Goal: Task Accomplishment & Management: Manage account settings

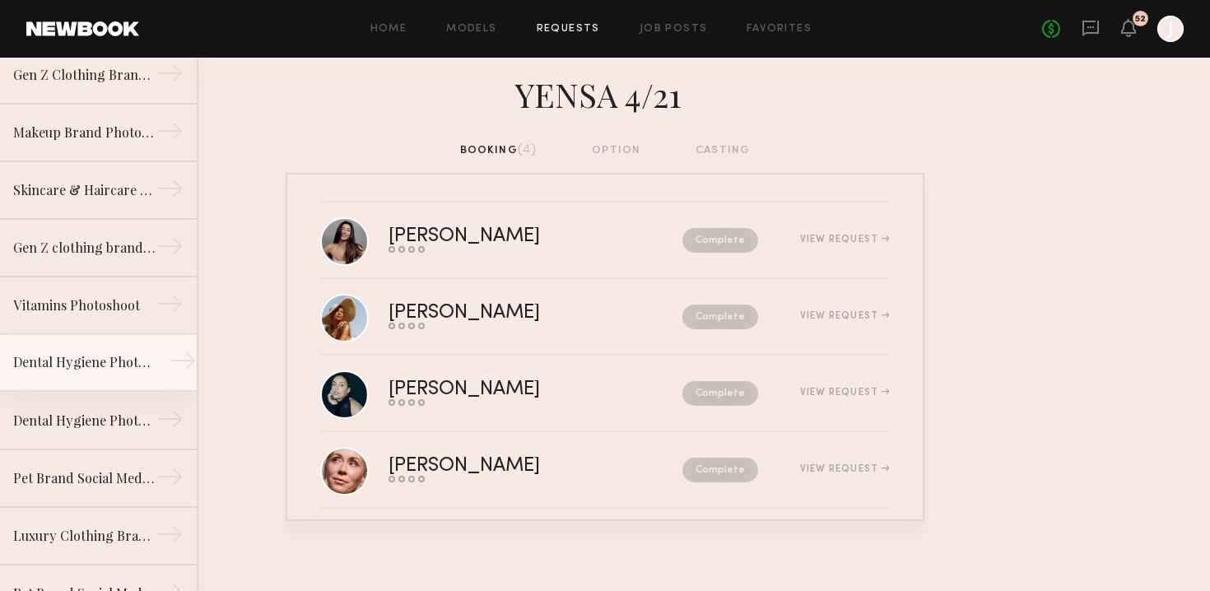
scroll to position [588, 0]
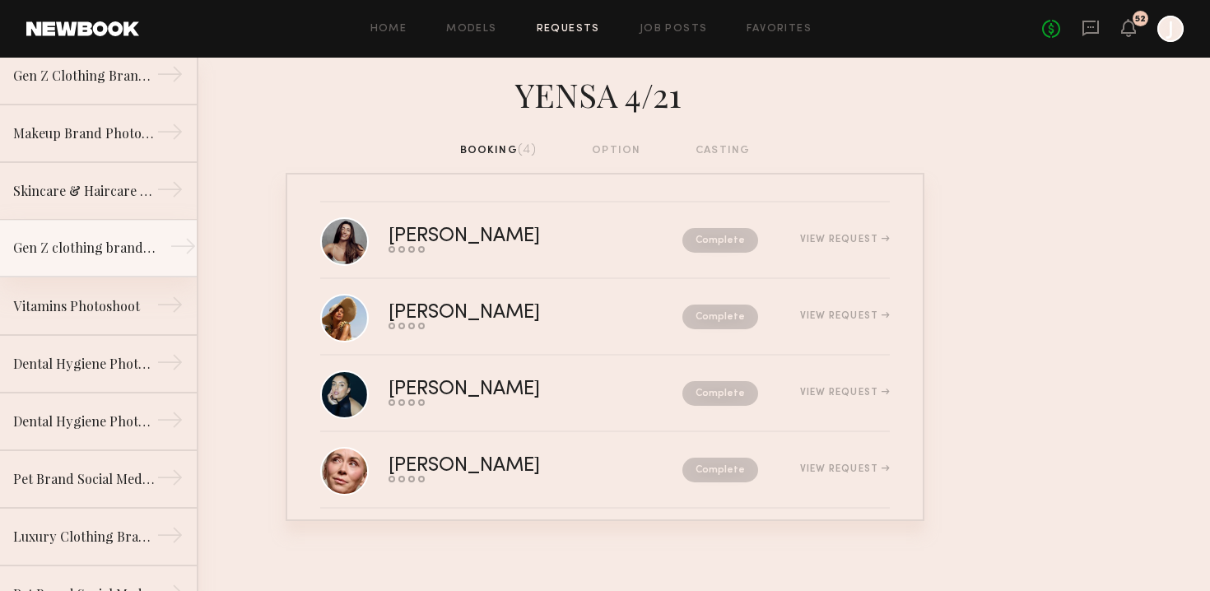
click at [96, 256] on div "Gen Z clothing brand photoshoot" at bounding box center [84, 248] width 143 height 20
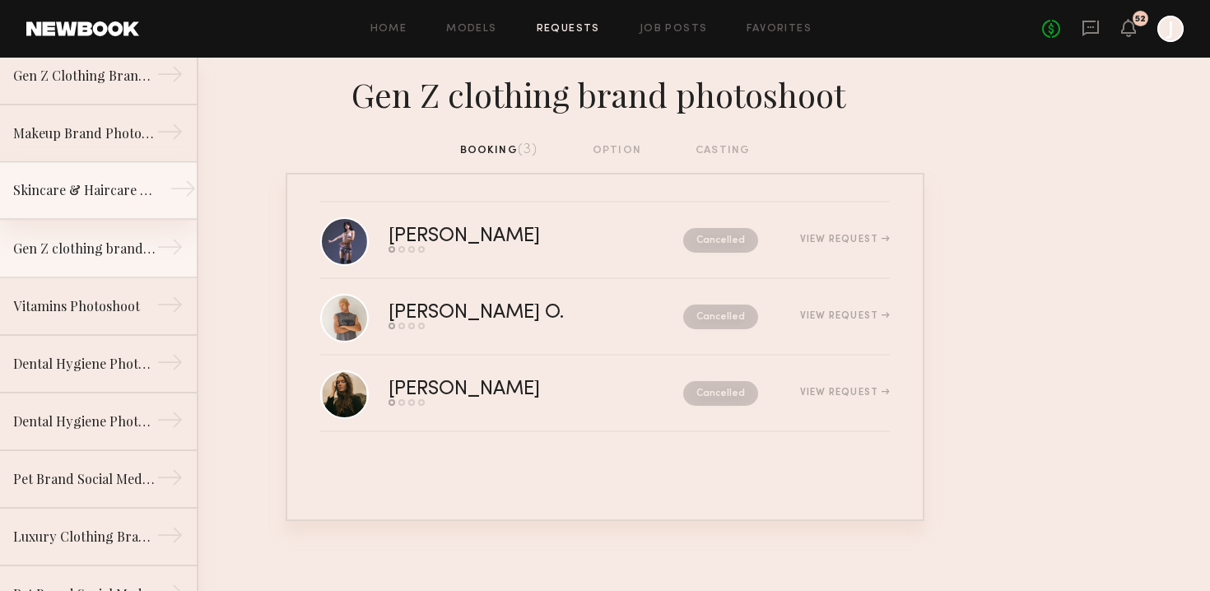
click at [81, 202] on link "Skincare & Haircare Campaign Shoot →" at bounding box center [98, 191] width 197 height 58
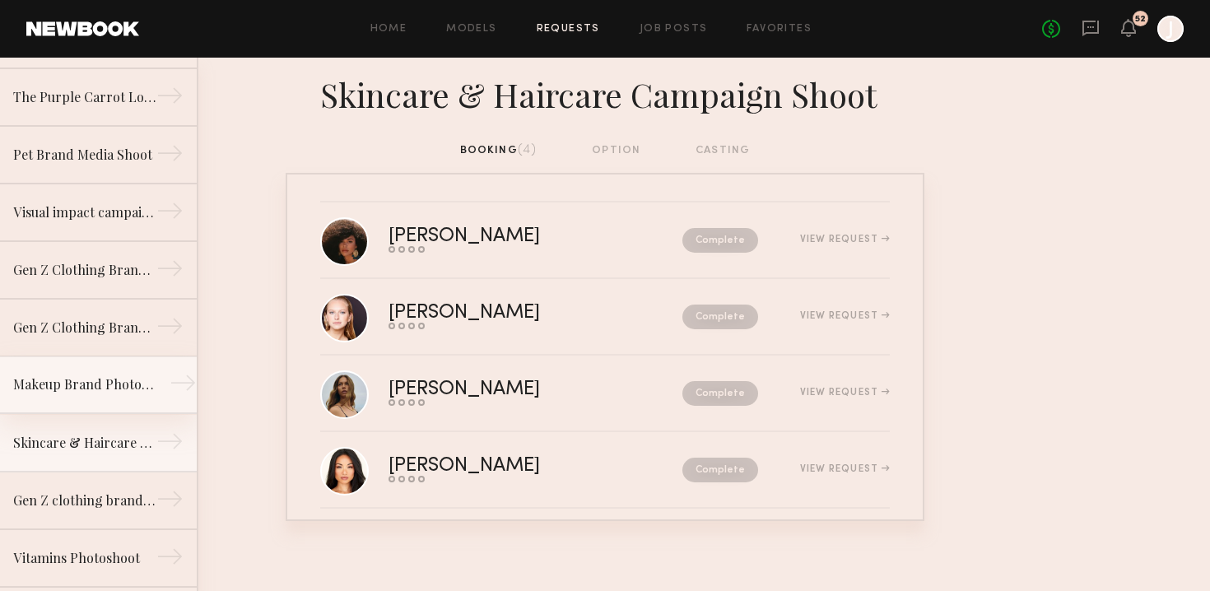
click at [95, 386] on div "Makeup Brand Photoshoot" at bounding box center [84, 384] width 143 height 20
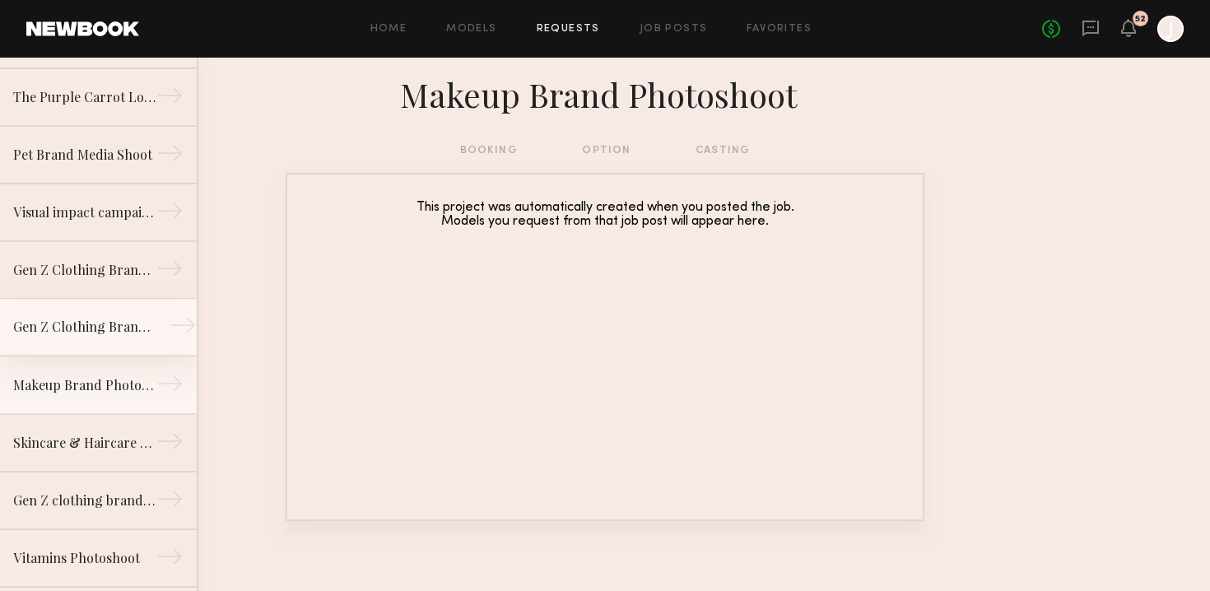
click at [106, 342] on link "Gen Z Clothing Brand Ecomm Shoot →" at bounding box center [98, 328] width 197 height 58
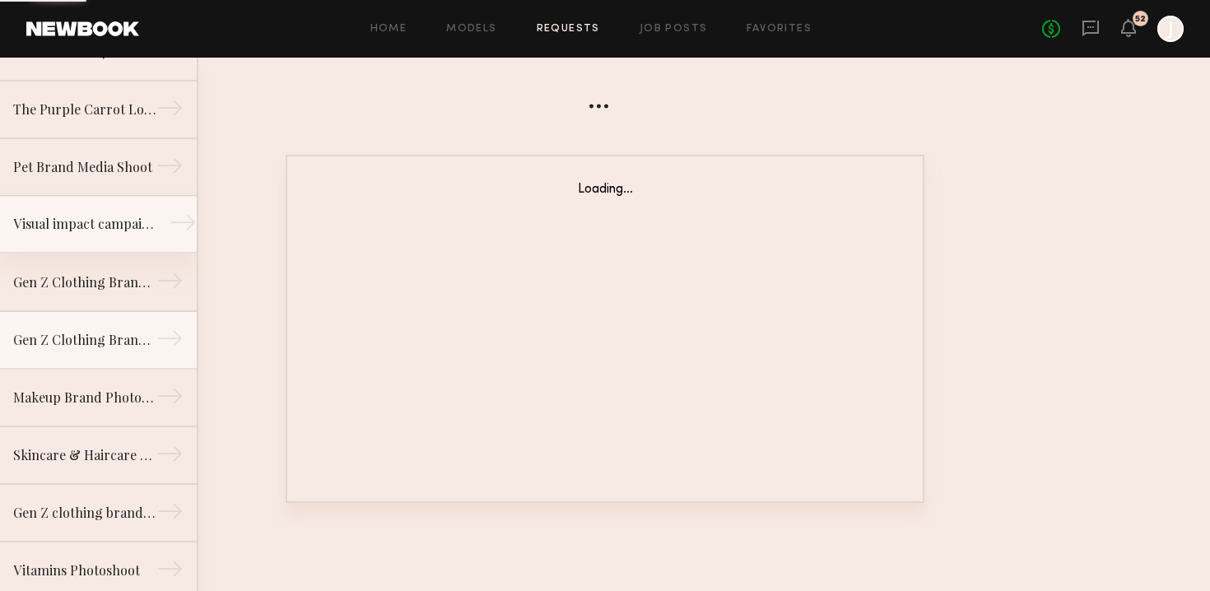
scroll to position [162, 0]
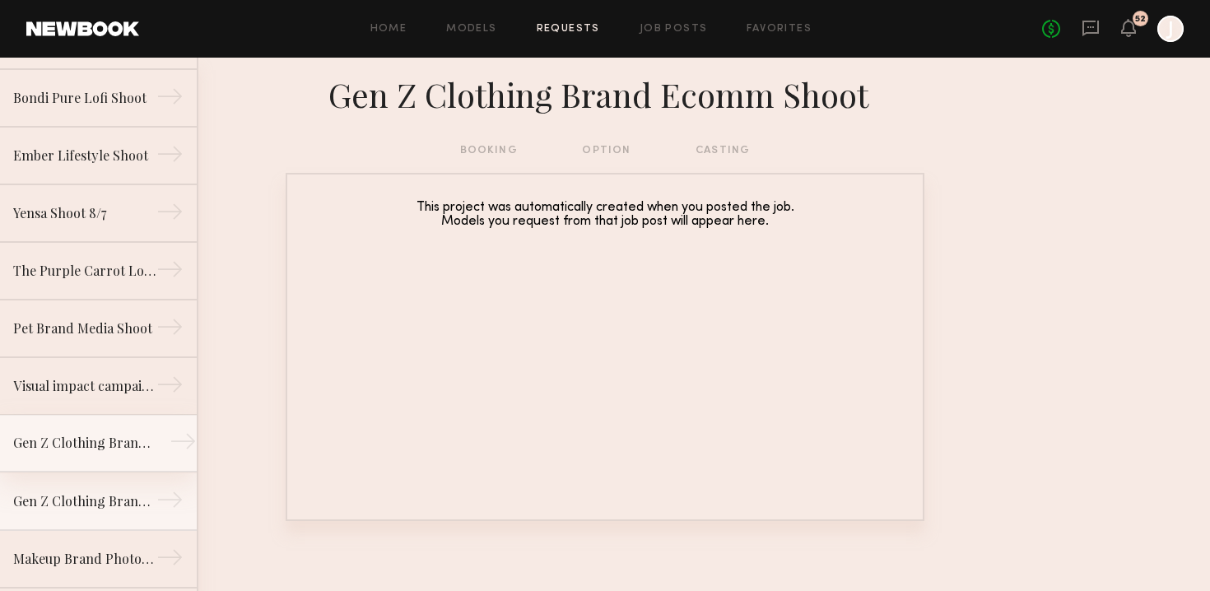
click at [104, 449] on div "Gen Z Clothing Brand Lifestyle Shoot" at bounding box center [84, 443] width 143 height 20
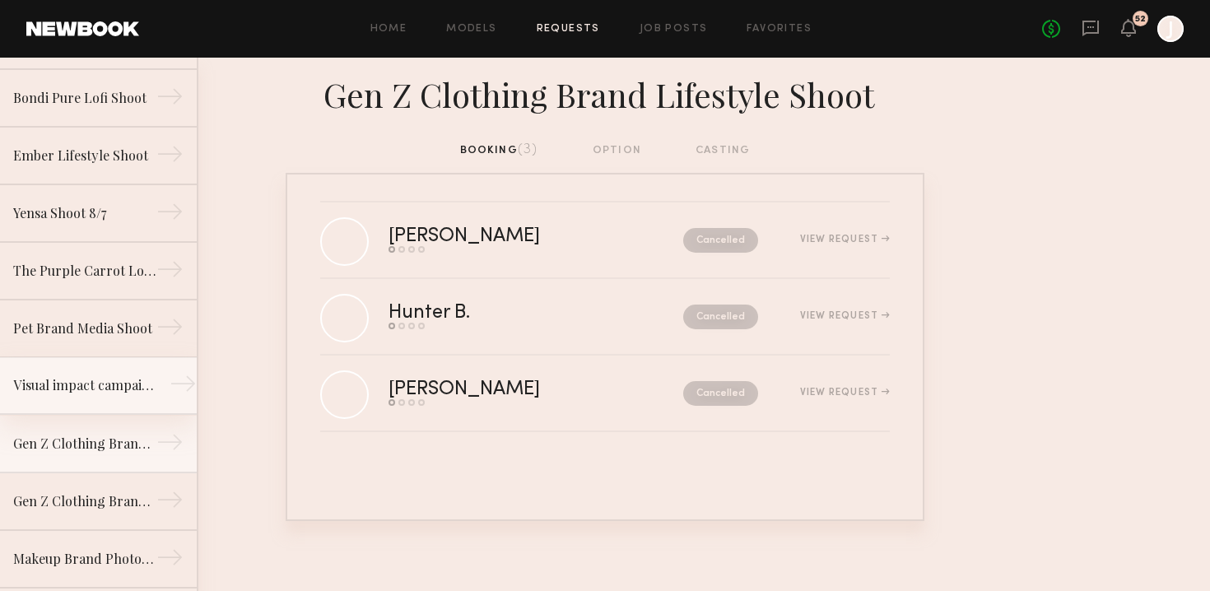
click at [101, 399] on link "Visual impact campaign →" at bounding box center [98, 386] width 197 height 58
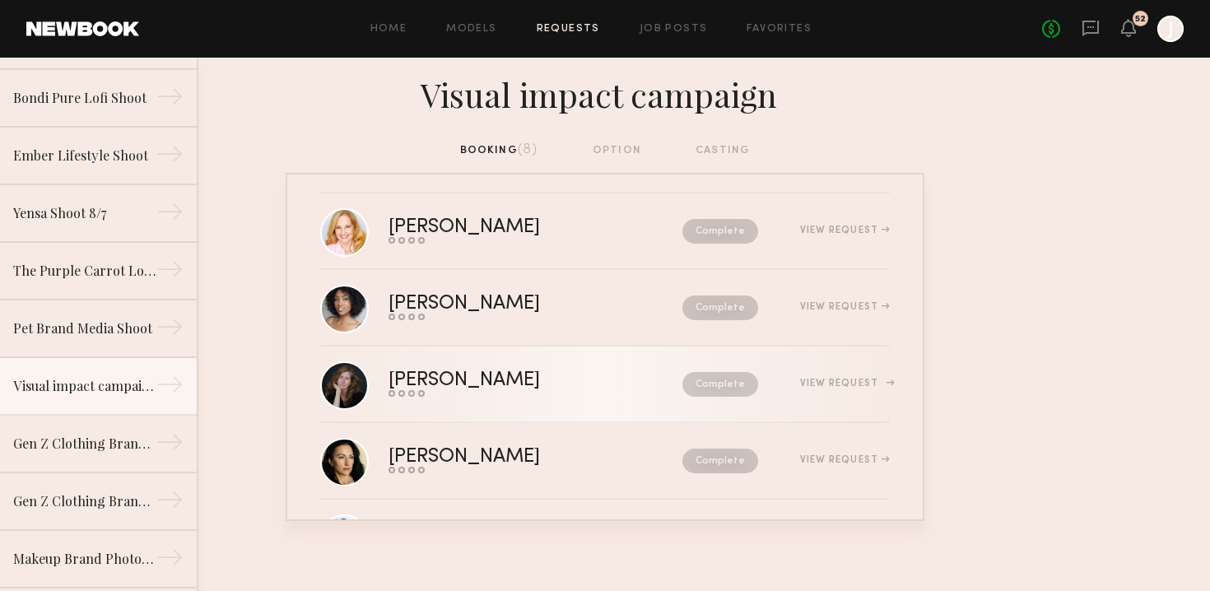
scroll to position [20, 0]
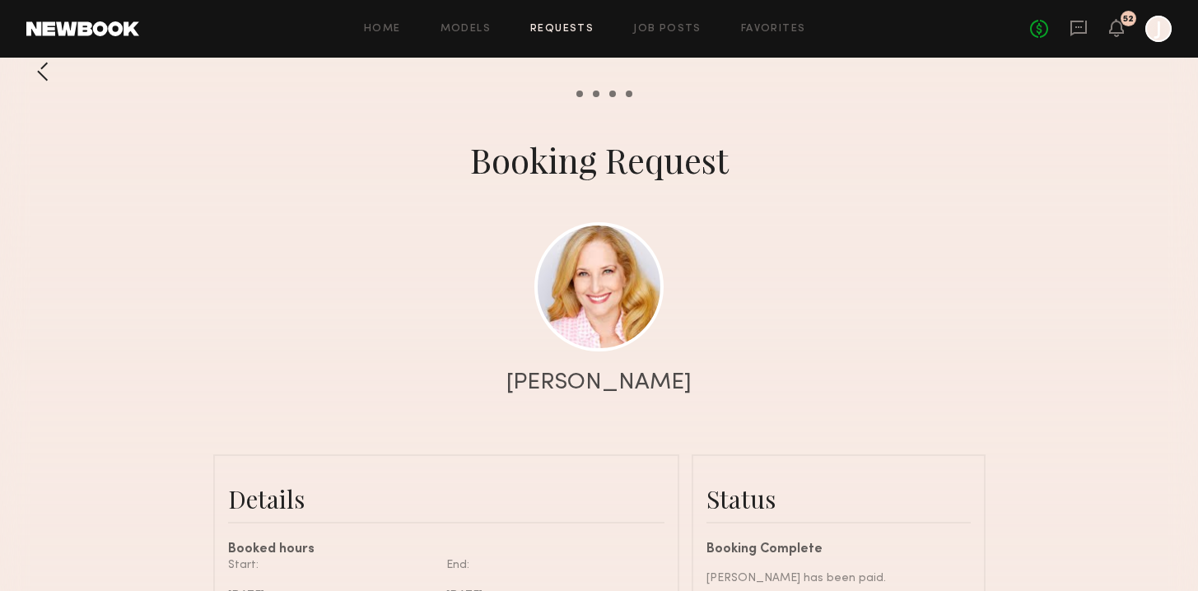
scroll to position [300, 0]
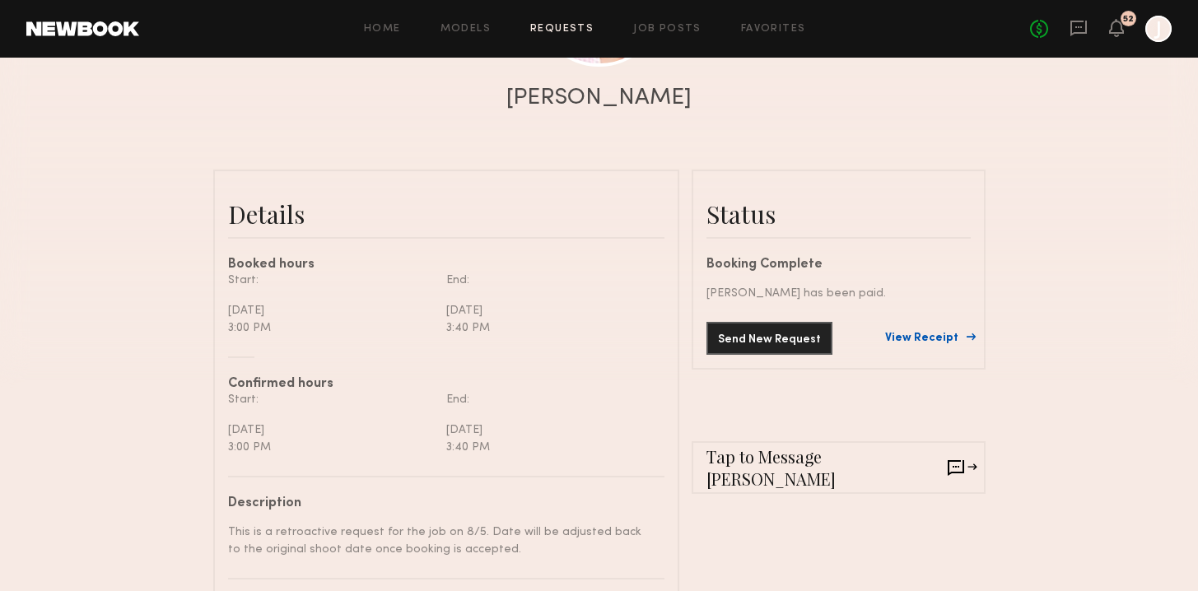
click at [907, 334] on link "View Receipt" at bounding box center [928, 339] width 86 height 12
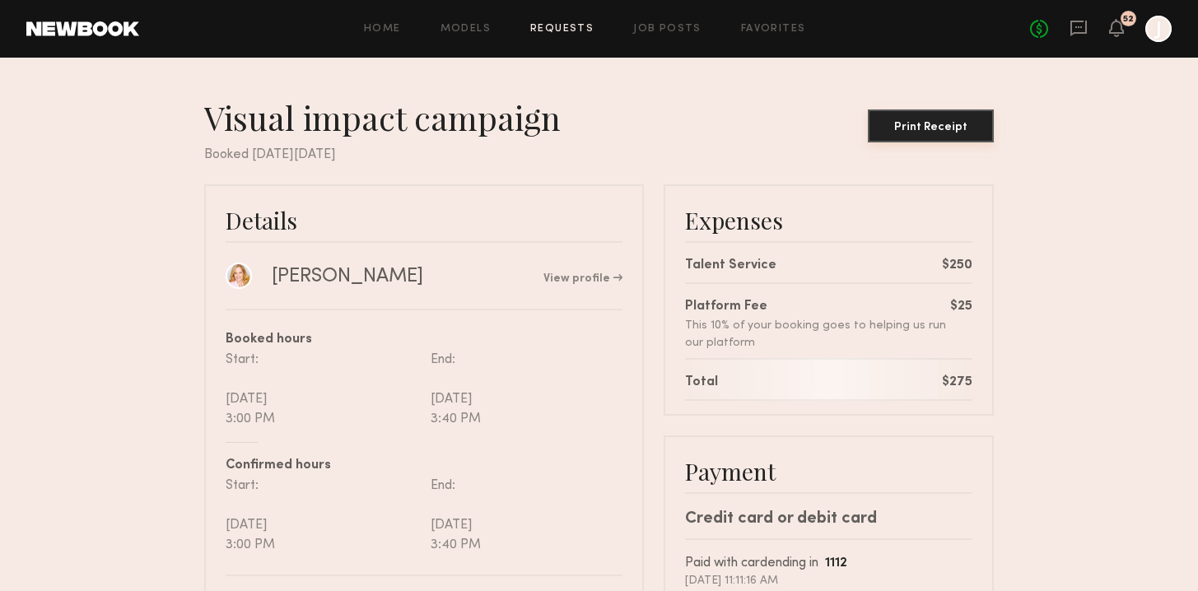
click at [938, 139] on button "Print Receipt" at bounding box center [930, 125] width 126 height 33
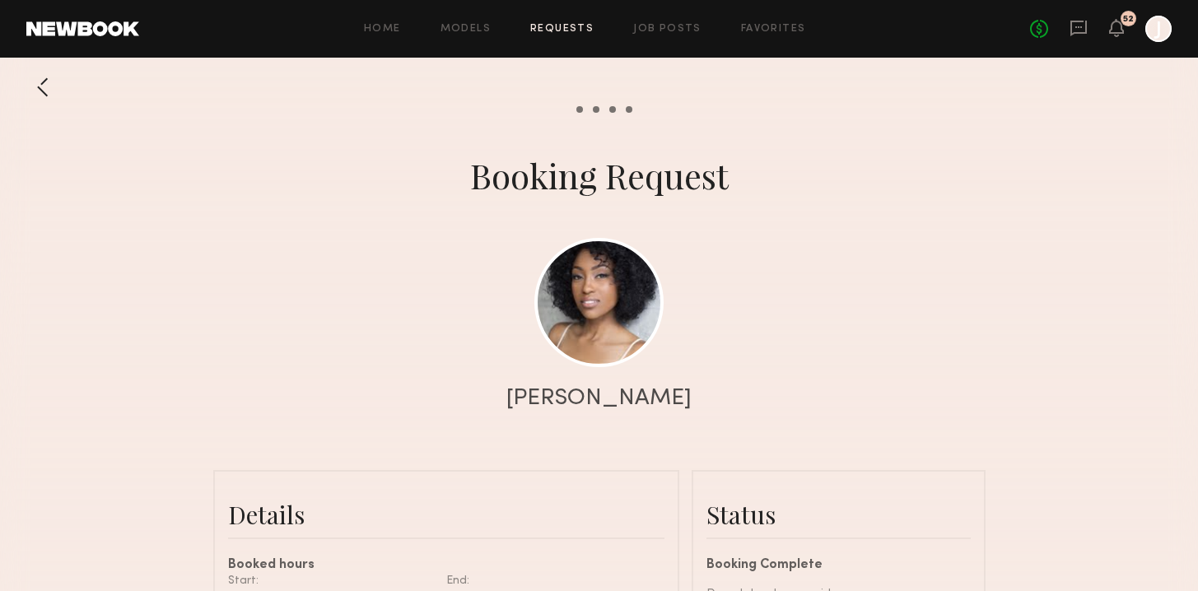
scroll to position [114, 0]
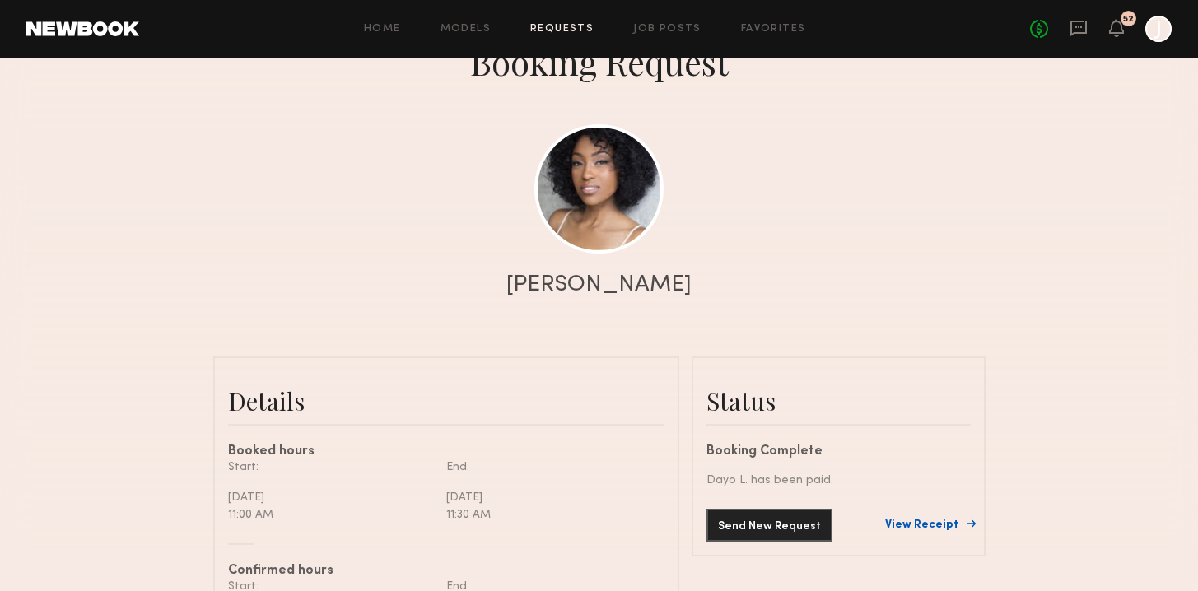
click at [921, 519] on link "View Receipt" at bounding box center [928, 525] width 86 height 12
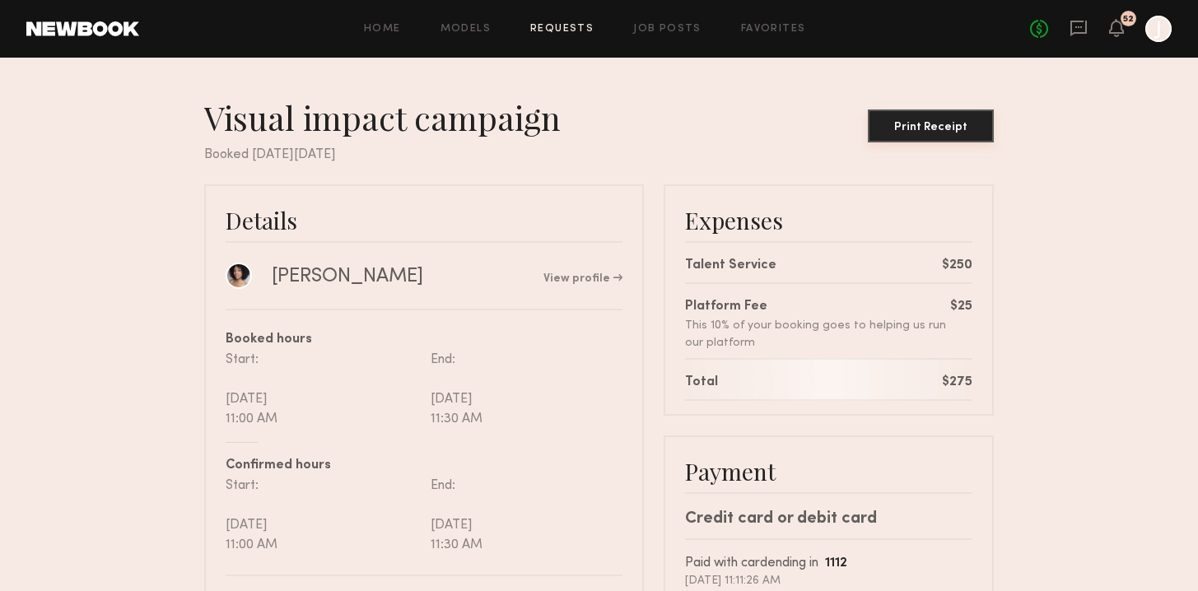
click at [949, 122] on div "Print Receipt" at bounding box center [930, 128] width 113 height 12
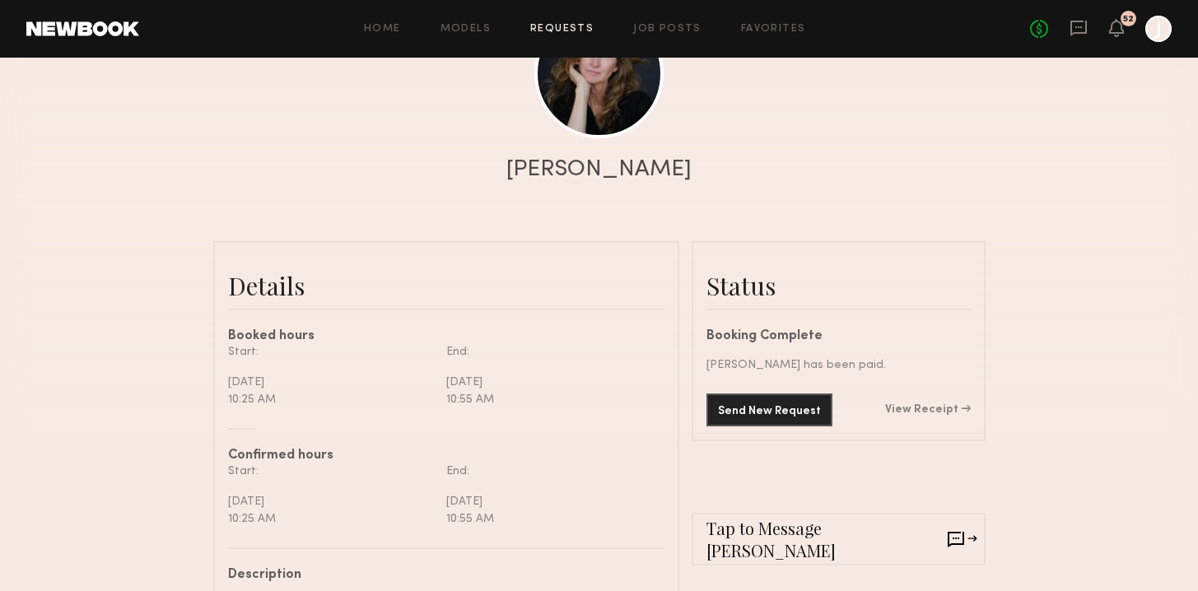
scroll to position [300, 0]
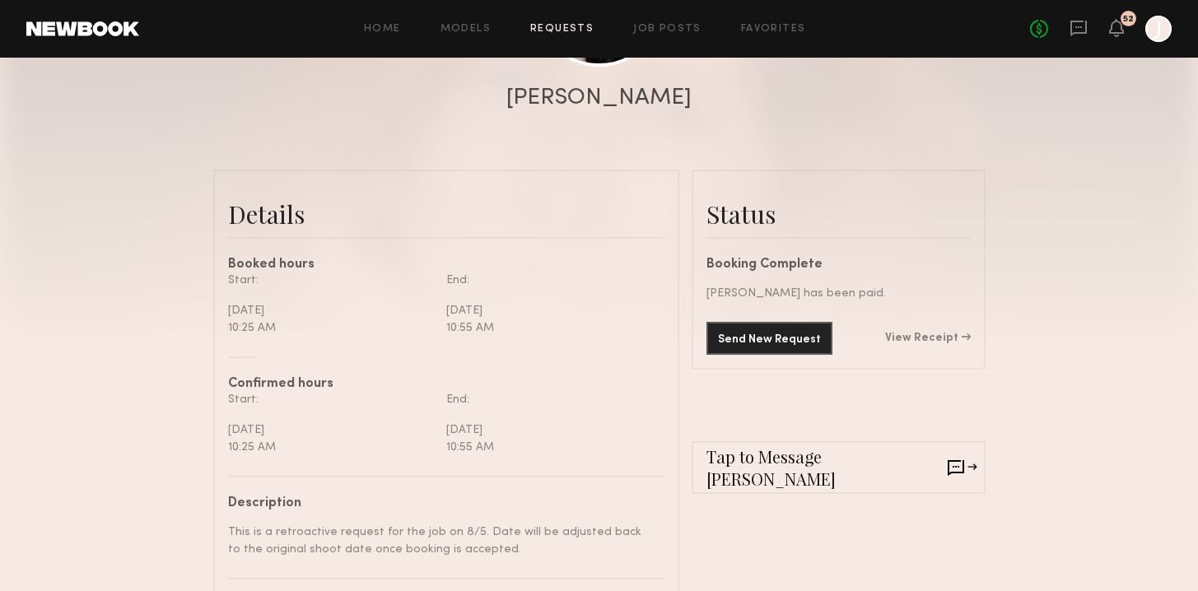
click at [921, 331] on div "Send New Request View Receipt" at bounding box center [838, 338] width 264 height 33
click at [923, 339] on link "View Receipt" at bounding box center [928, 339] width 86 height 12
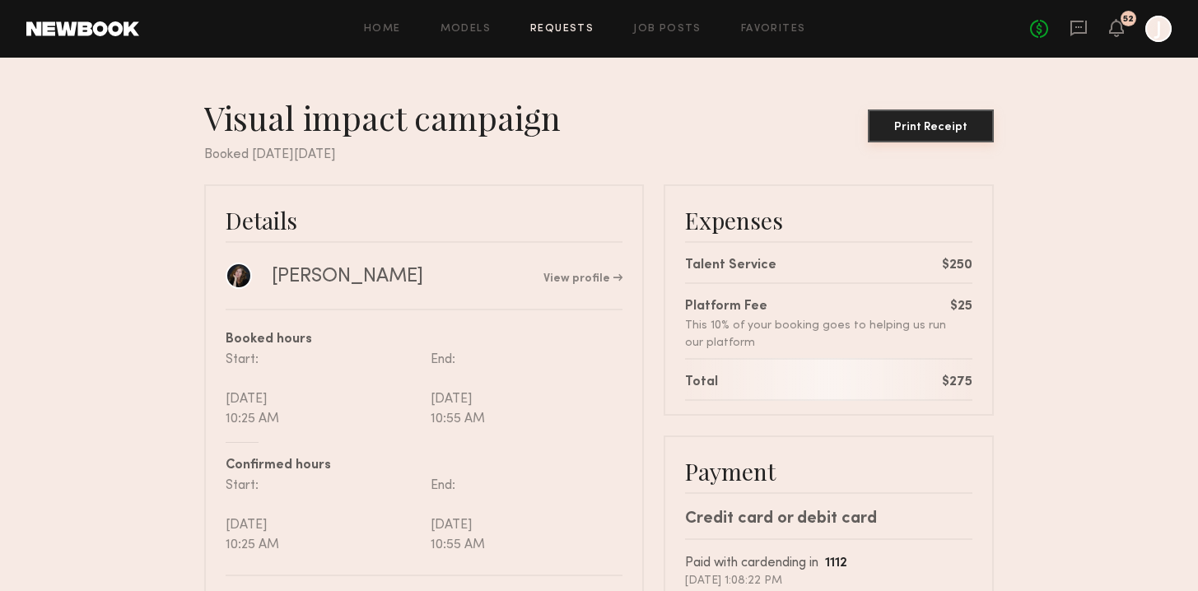
click at [905, 125] on div "Print Receipt" at bounding box center [930, 128] width 113 height 12
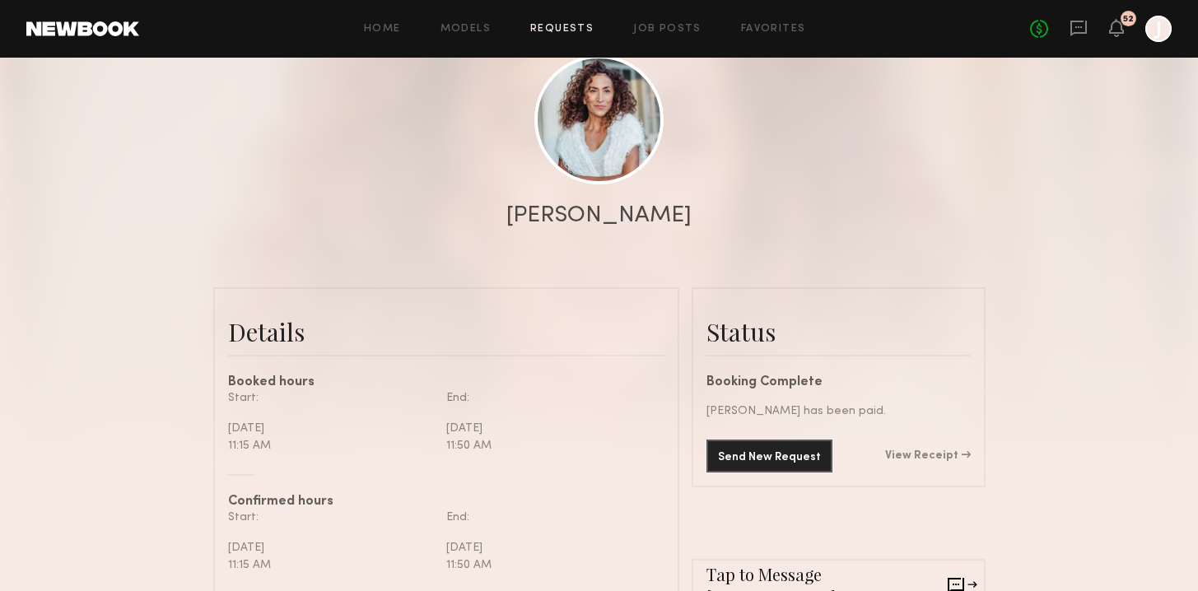
scroll to position [250, 0]
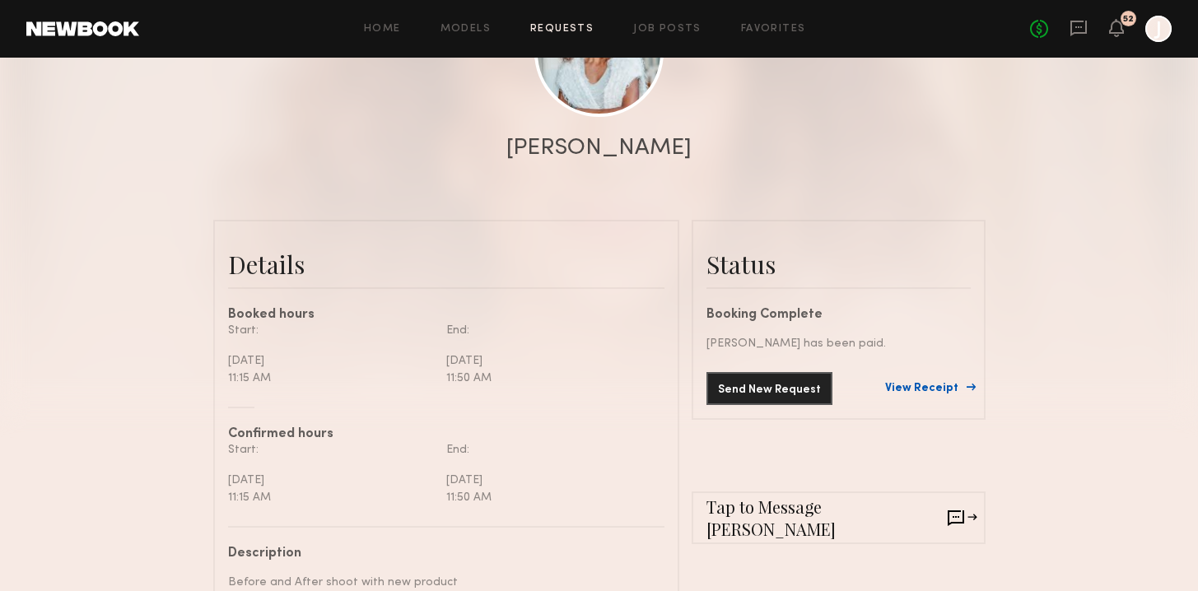
click at [911, 386] on link "View Receipt" at bounding box center [928, 389] width 86 height 12
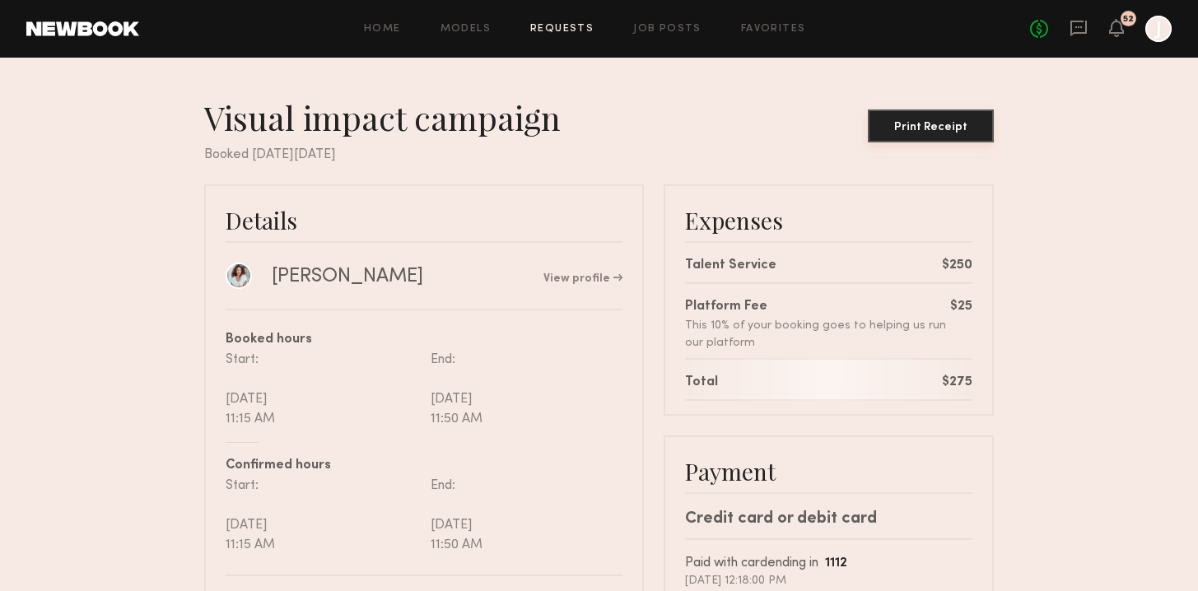
click at [914, 122] on div "Print Receipt" at bounding box center [930, 128] width 113 height 12
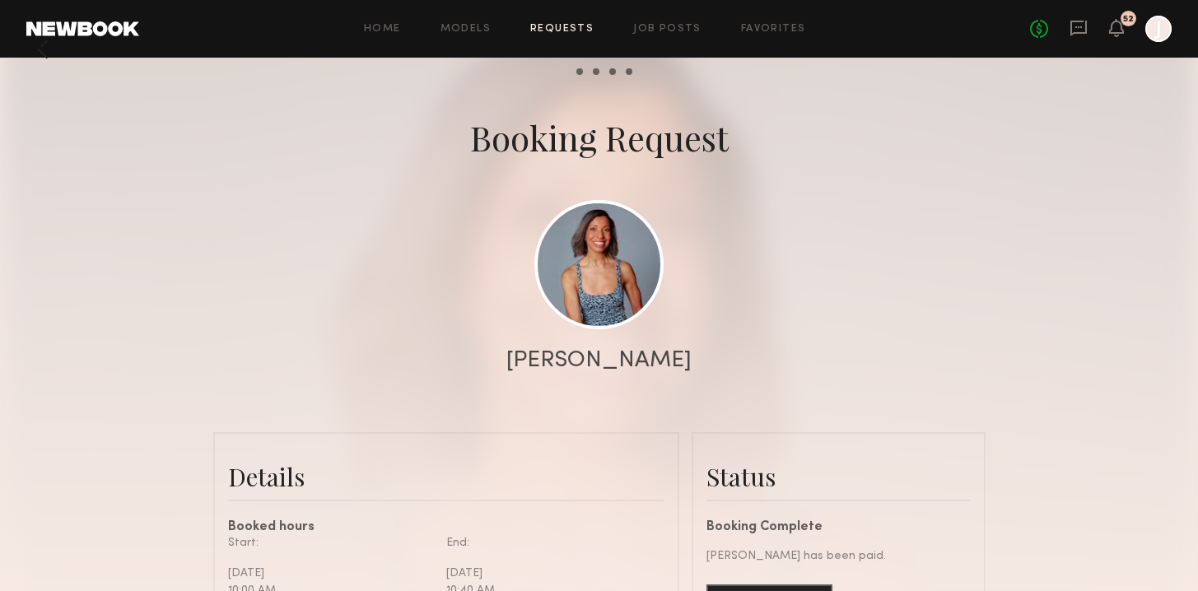
scroll to position [261, 0]
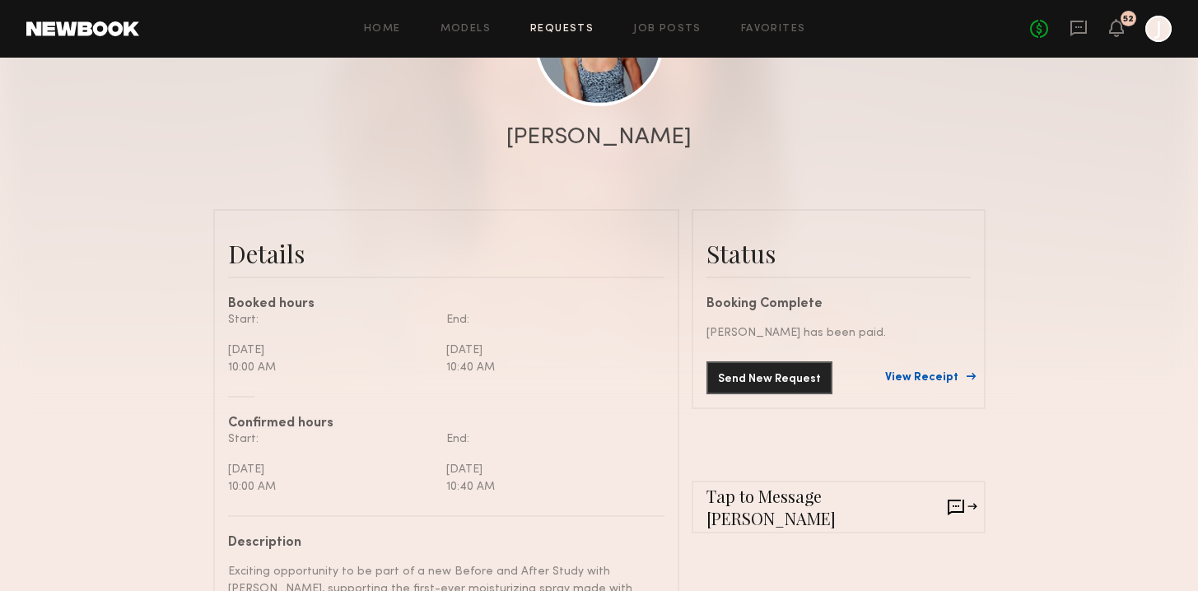
click at [927, 378] on link "View Receipt" at bounding box center [928, 378] width 86 height 12
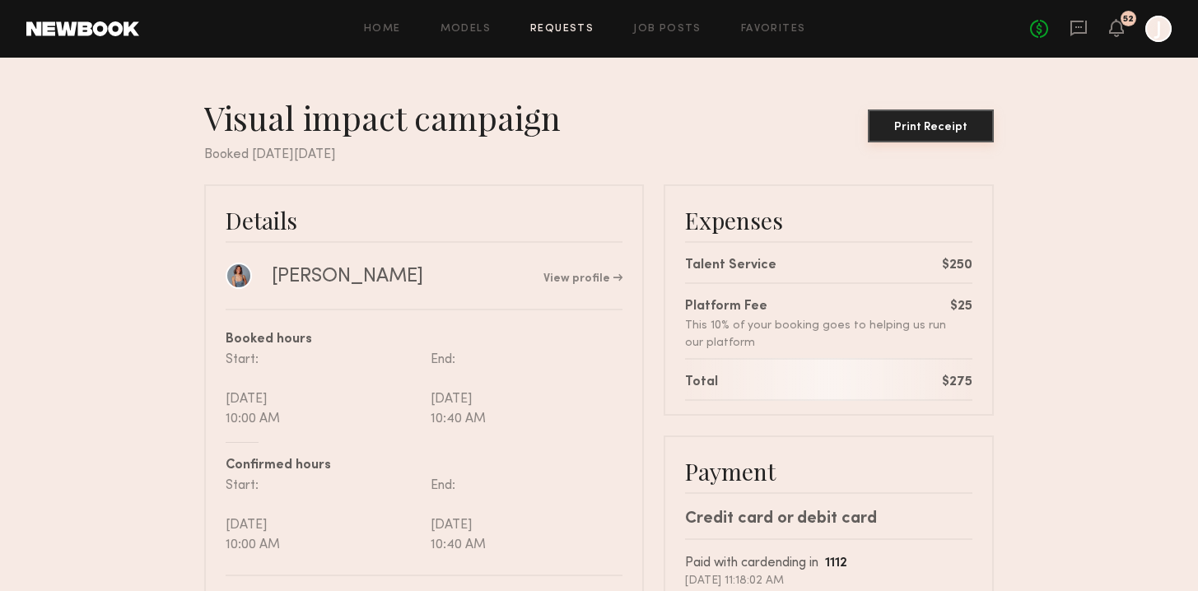
click at [914, 124] on div "Print Receipt" at bounding box center [930, 128] width 113 height 12
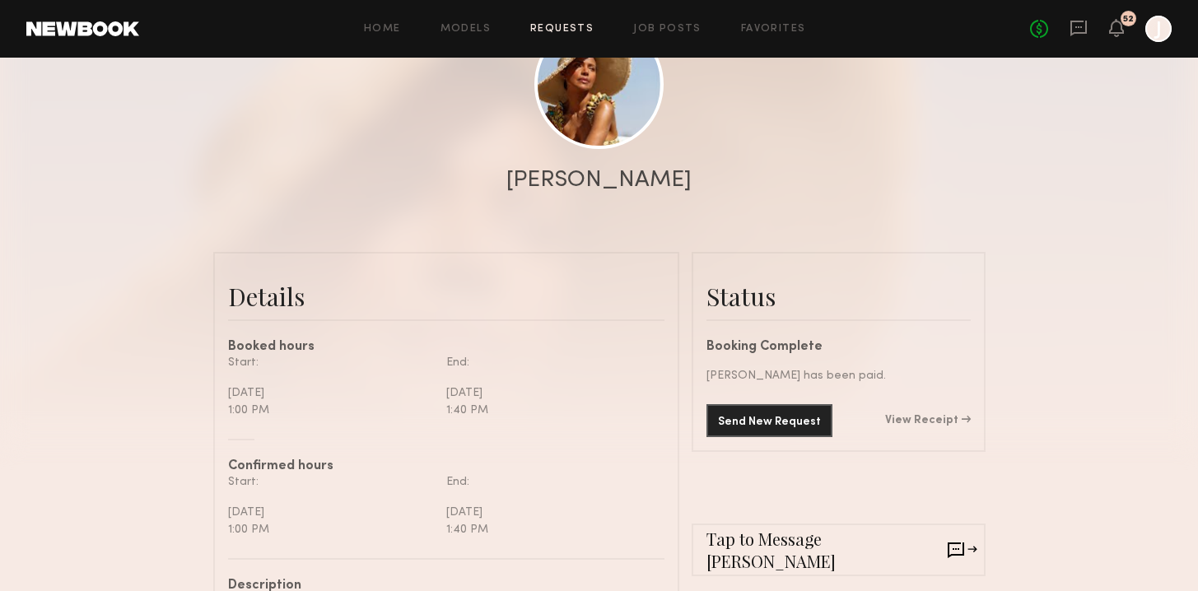
scroll to position [234, 0]
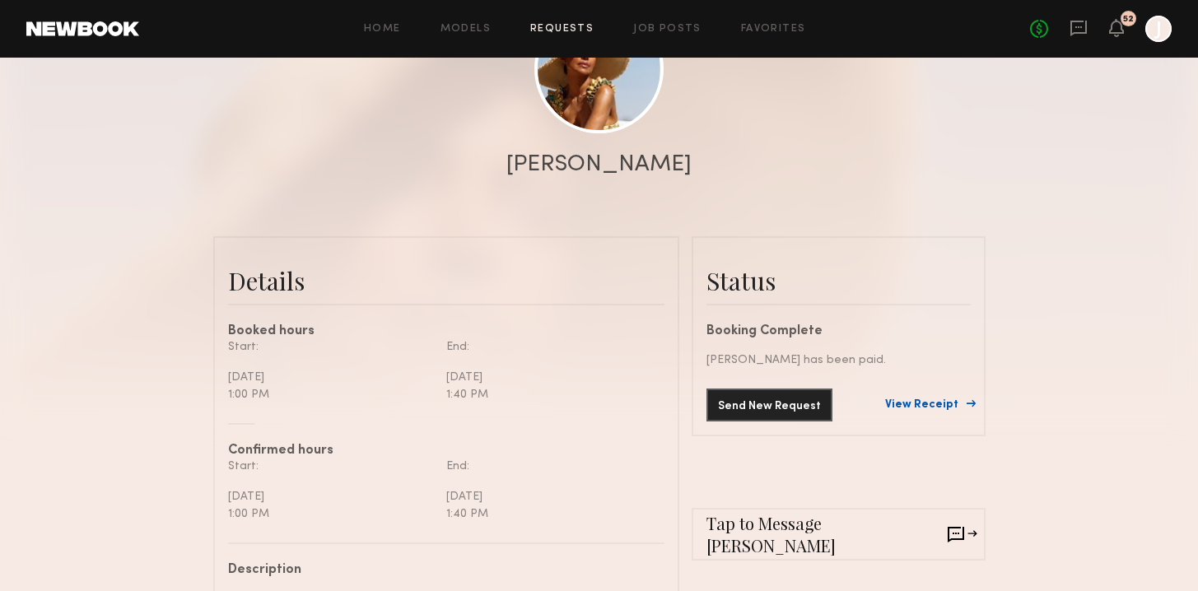
click at [925, 400] on link "View Receipt" at bounding box center [928, 405] width 86 height 12
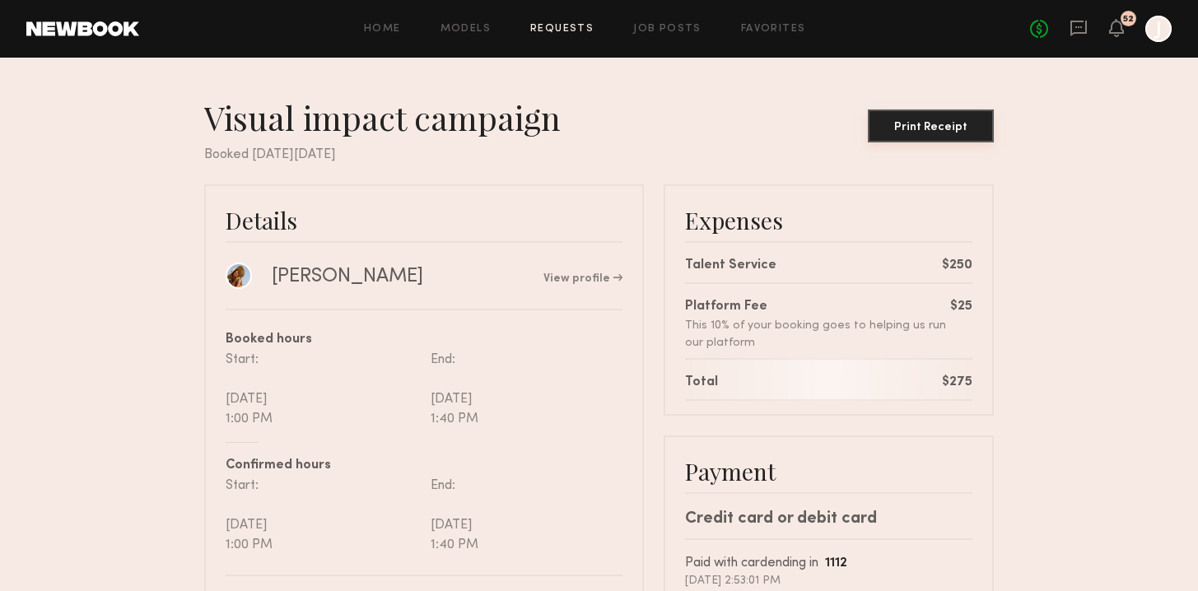
click at [956, 117] on button "Print Receipt" at bounding box center [930, 125] width 126 height 33
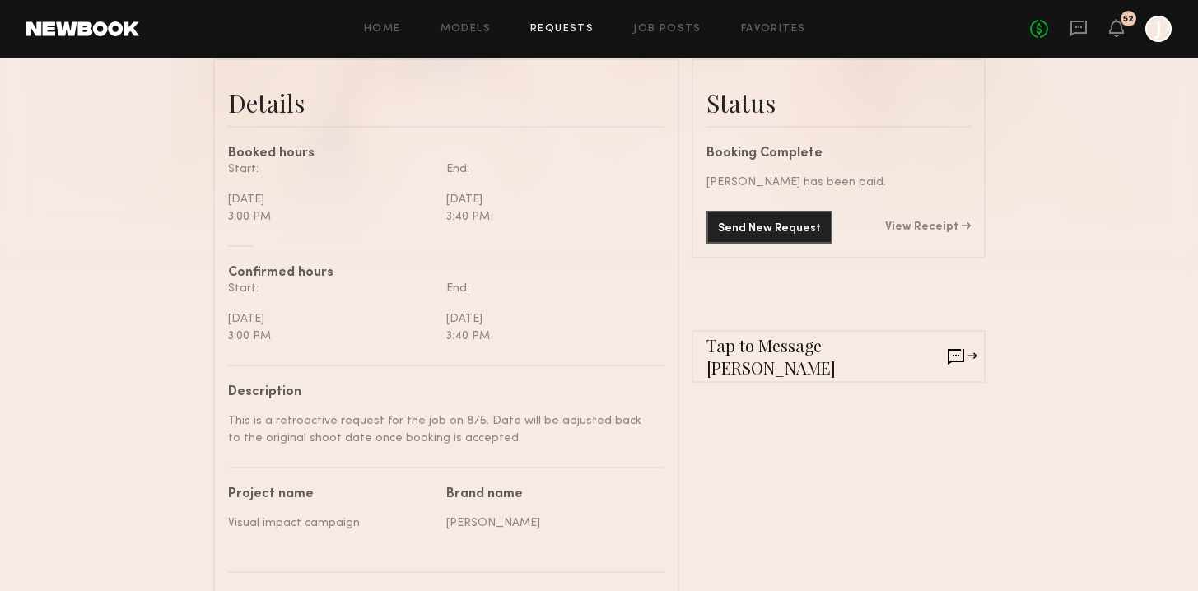
scroll to position [442, 0]
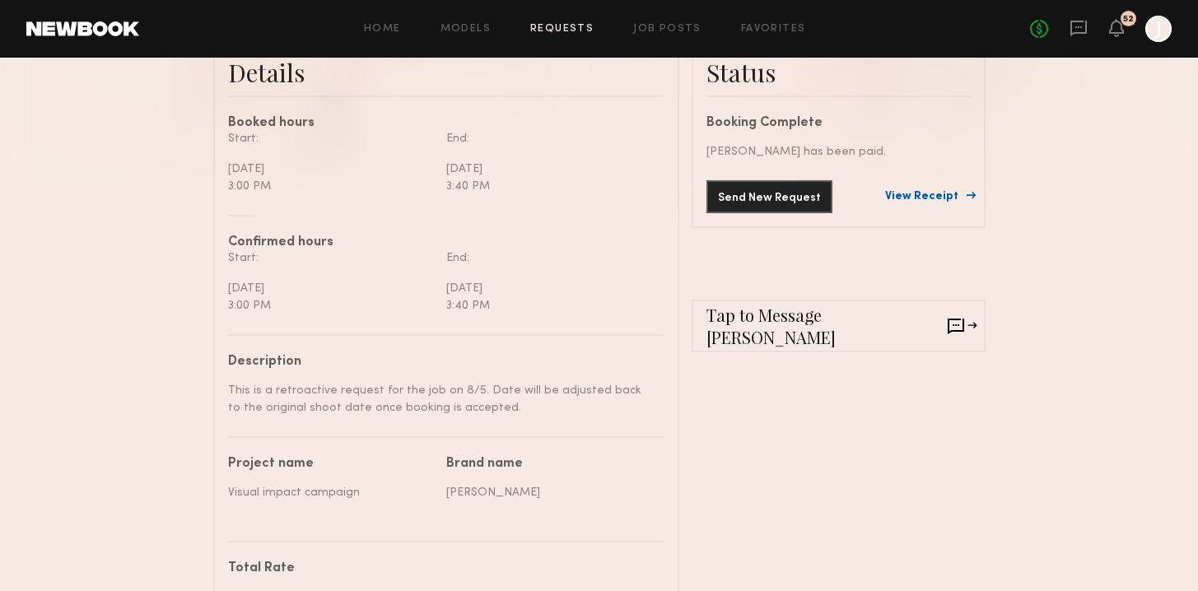
click at [937, 198] on link "View Receipt" at bounding box center [928, 197] width 86 height 12
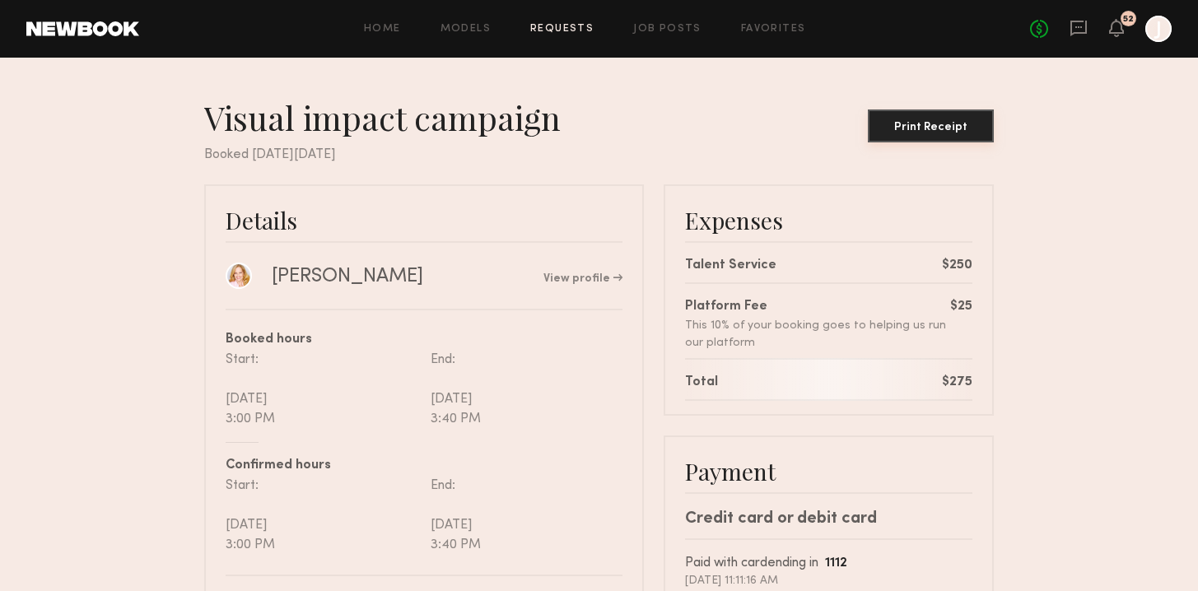
click at [911, 120] on button "Print Receipt" at bounding box center [930, 125] width 126 height 33
